Goal: Find specific page/section: Find specific page/section

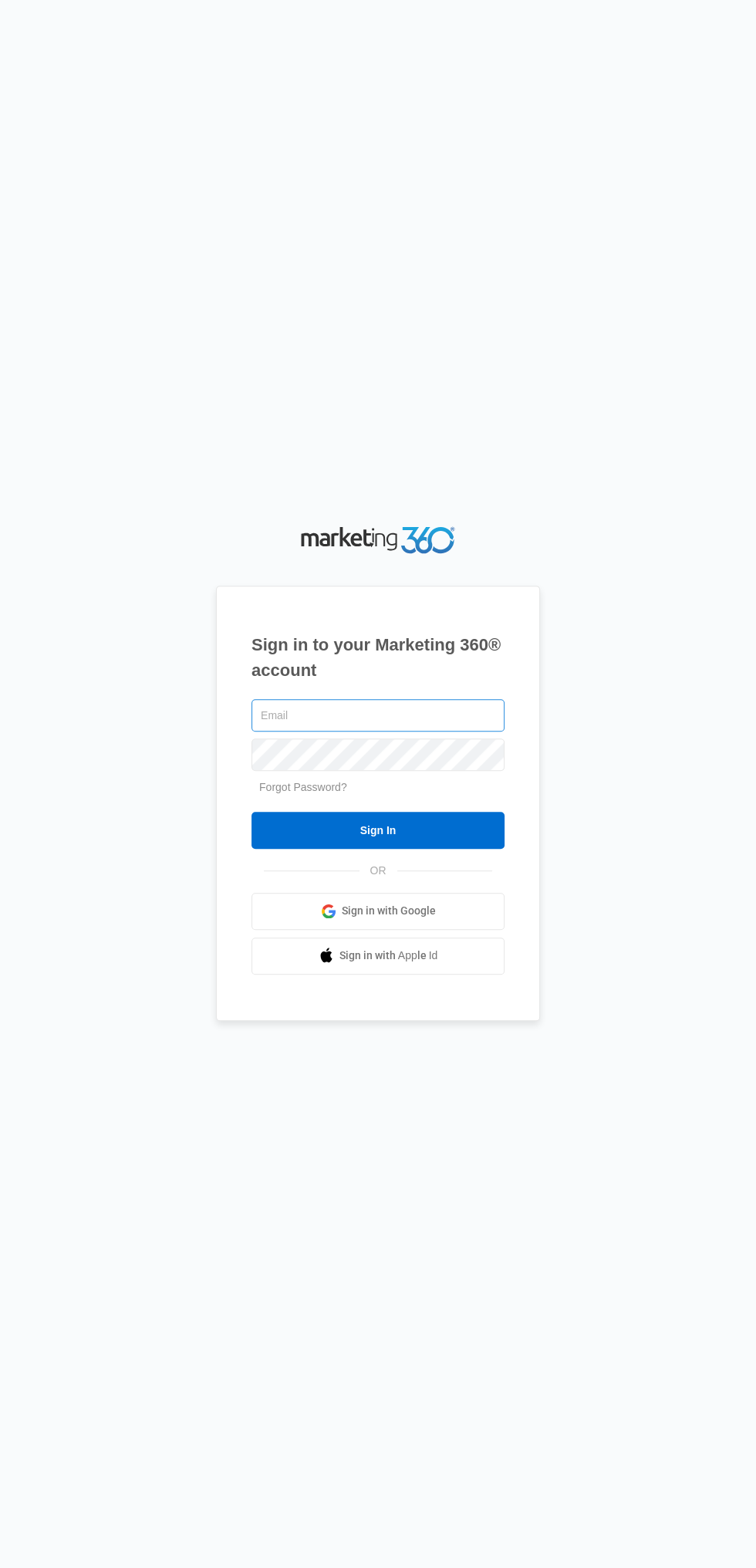
click at [378, 732] on input "text" at bounding box center [378, 715] width 253 height 32
type input "[EMAIL_ADDRESS][DOMAIN_NAME]"
click at [252, 812] on input "Sign In" at bounding box center [378, 830] width 253 height 37
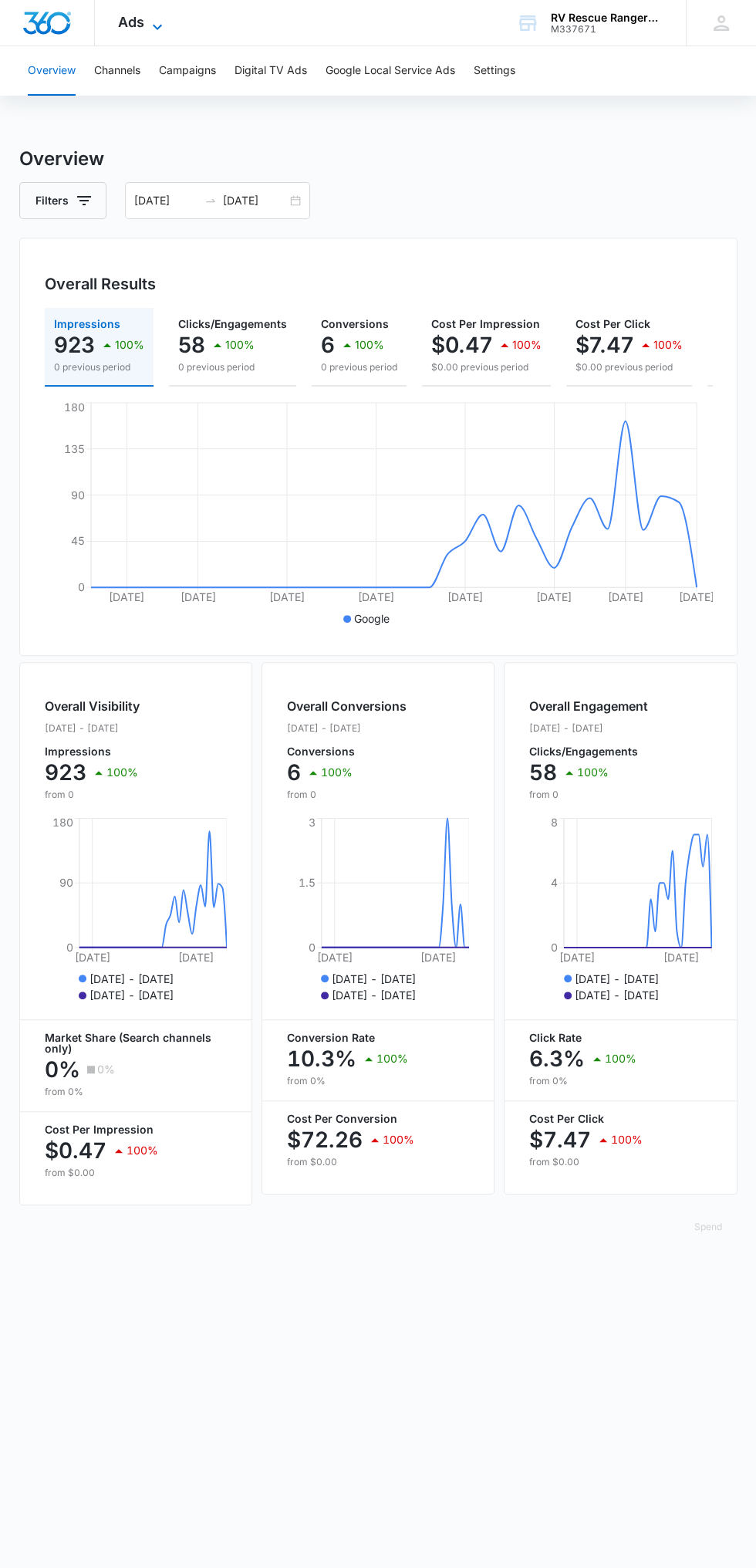
click at [156, 22] on icon at bounding box center [157, 26] width 18 height 18
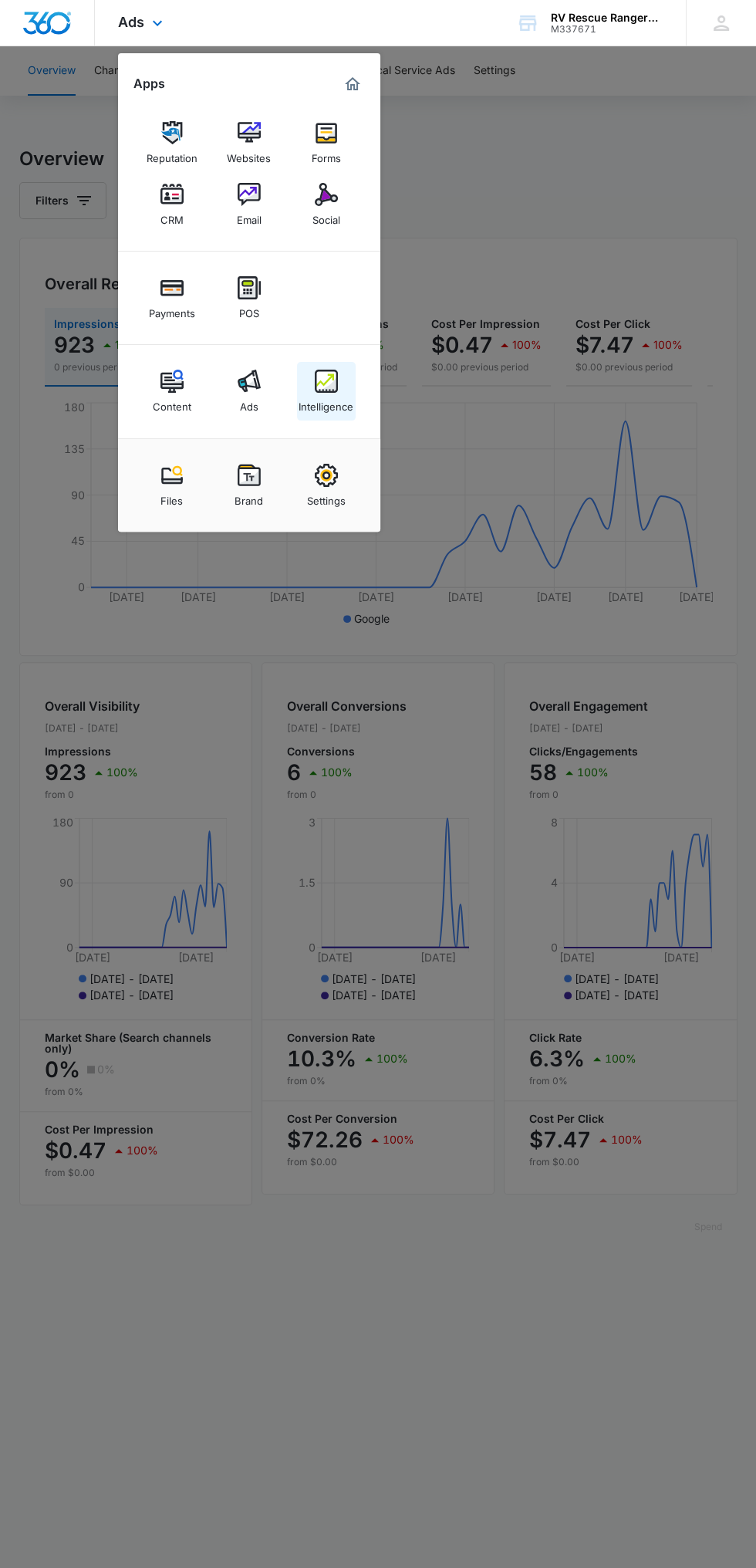
click at [343, 387] on link "Intelligence" at bounding box center [326, 391] width 58 height 58
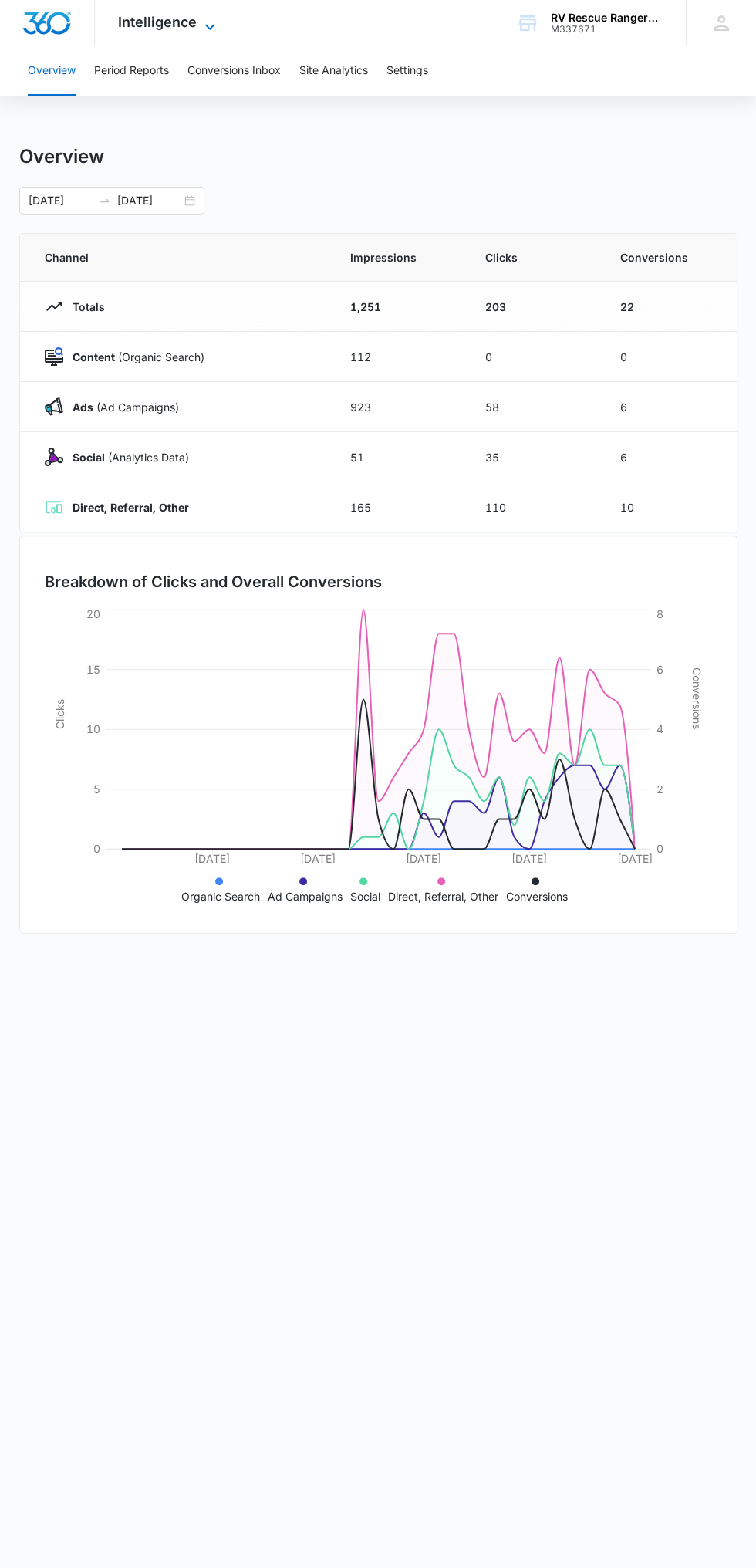
click at [189, 26] on span "Intelligence" at bounding box center [158, 22] width 79 height 17
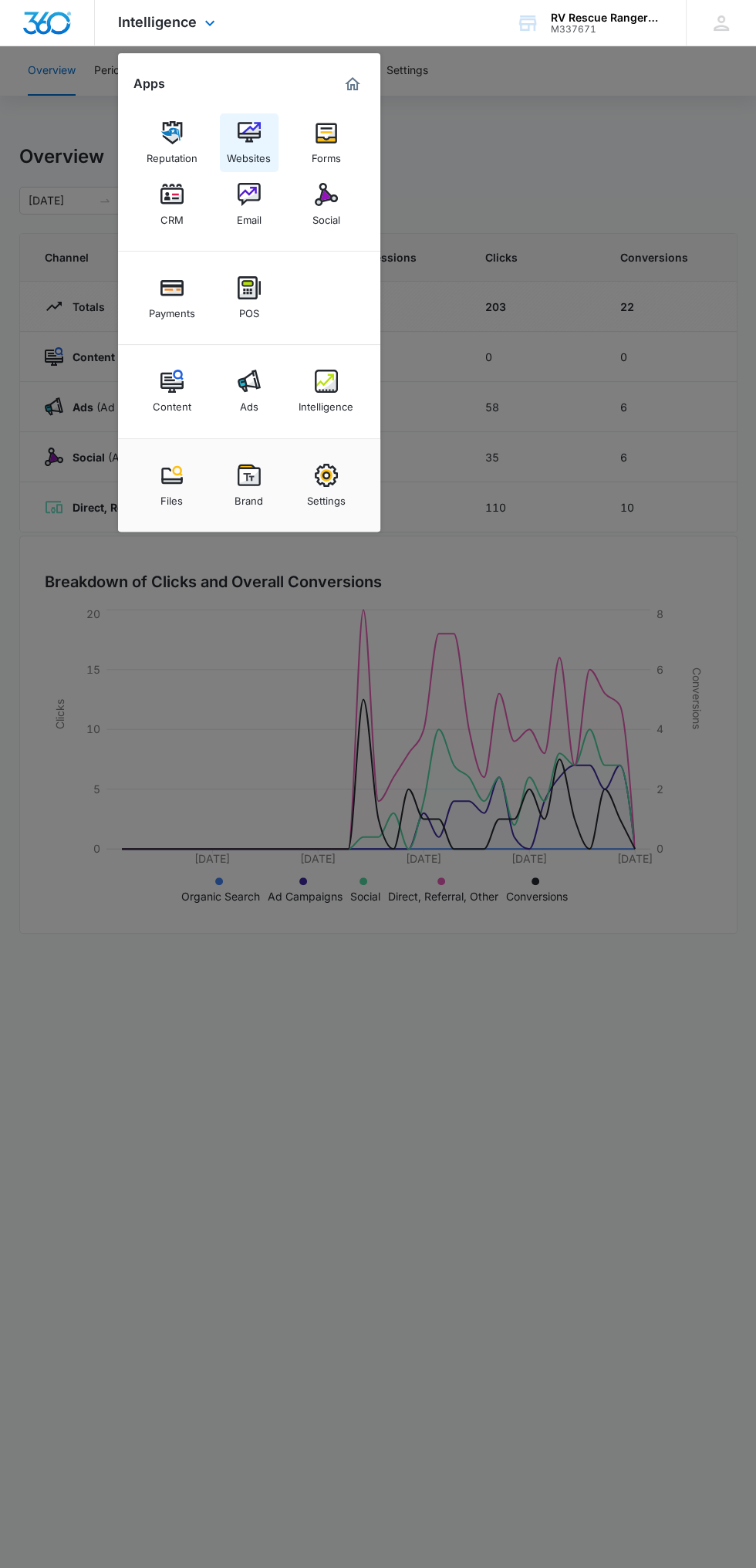
click at [261, 143] on link "Websites" at bounding box center [249, 143] width 58 height 58
